Goal: Find specific page/section: Find specific page/section

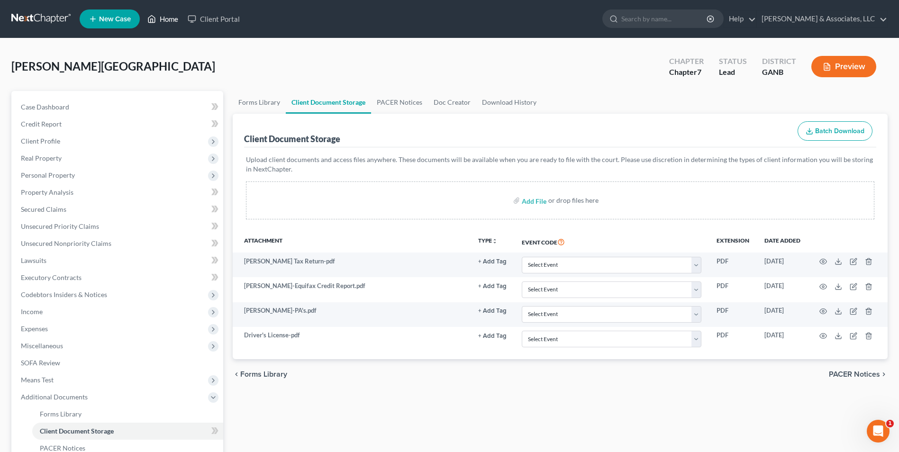
click at [171, 21] on link "Home" at bounding box center [163, 18] width 40 height 17
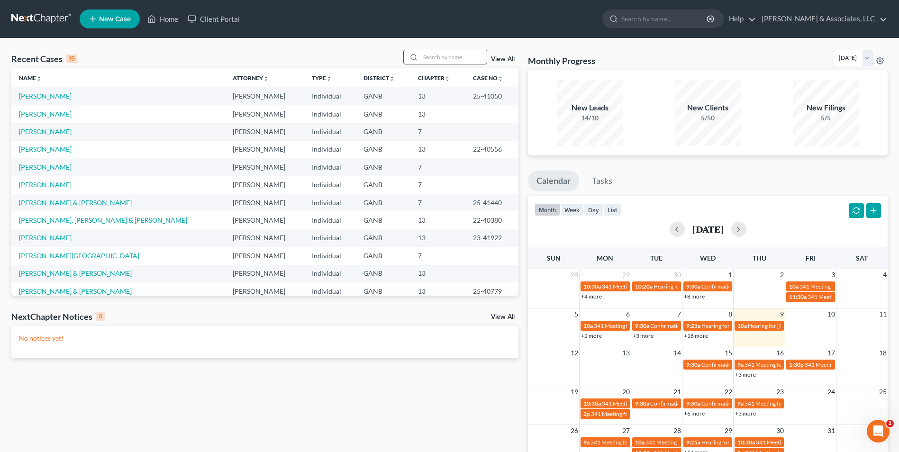
click at [430, 58] on input "search" at bounding box center [453, 57] width 66 height 14
type input "[PERSON_NAME]"
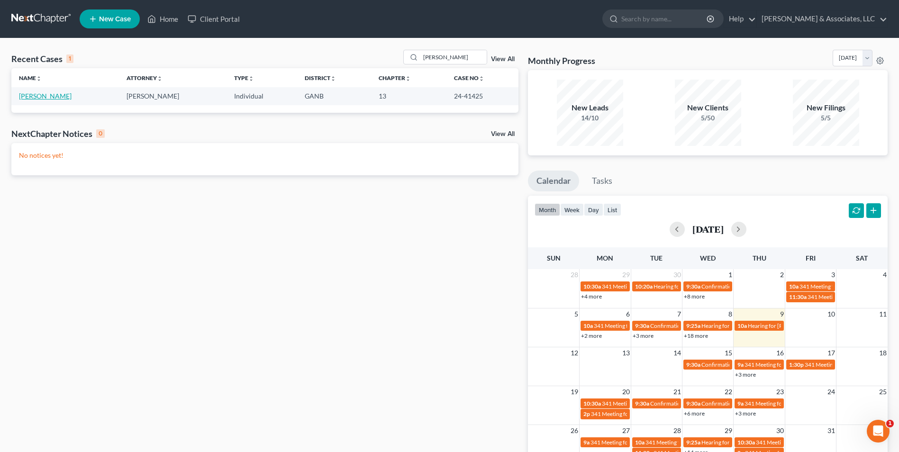
click at [57, 97] on link "[PERSON_NAME]" at bounding box center [45, 96] width 53 height 8
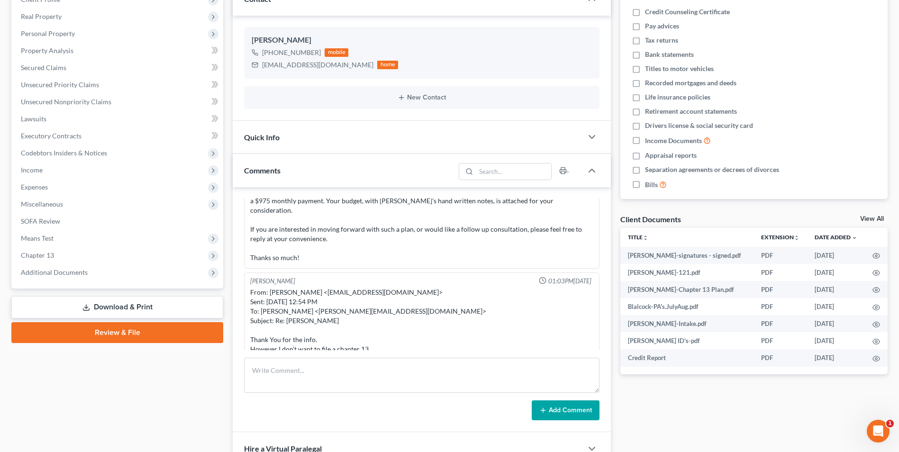
scroll to position [142, 0]
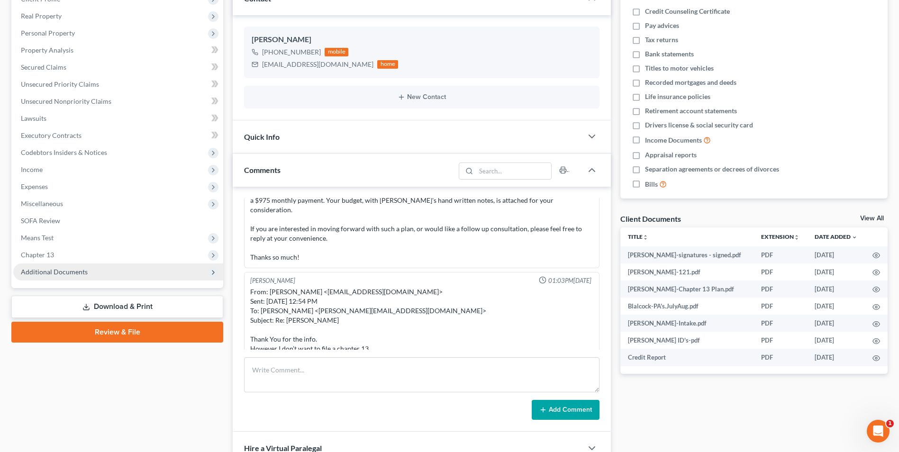
click at [153, 277] on span "Additional Documents" at bounding box center [118, 271] width 210 height 17
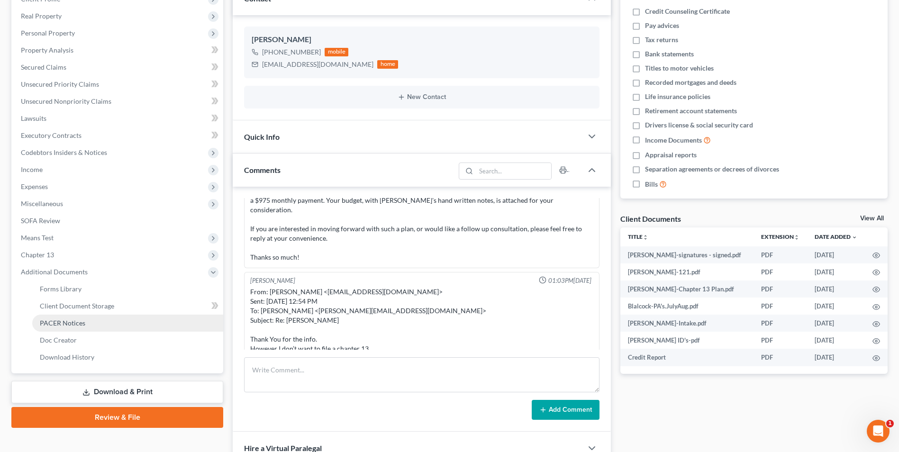
click at [87, 324] on link "PACER Notices" at bounding box center [127, 323] width 191 height 17
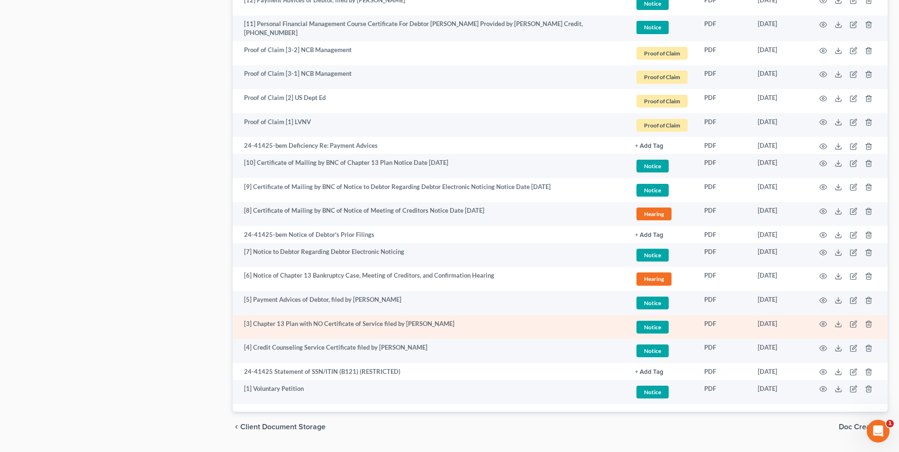
scroll to position [858, 0]
